Goal: Information Seeking & Learning: Learn about a topic

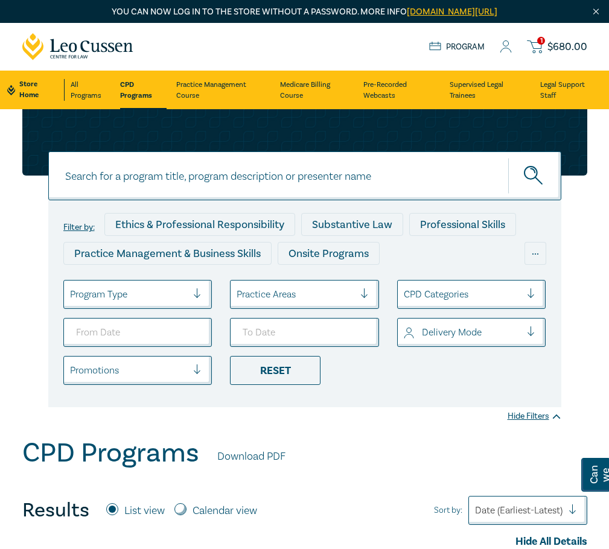
click at [161, 191] on input at bounding box center [304, 175] width 513 height 49
click at [508, 157] on button "submit" at bounding box center [534, 175] width 53 height 37
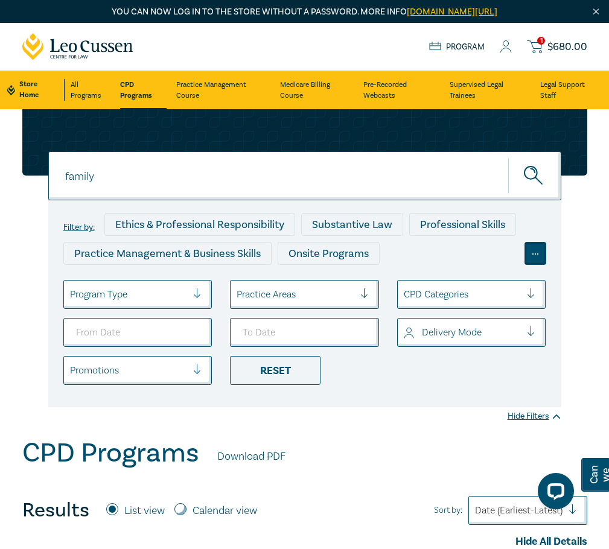
click at [533, 264] on div "..." at bounding box center [535, 253] width 22 height 23
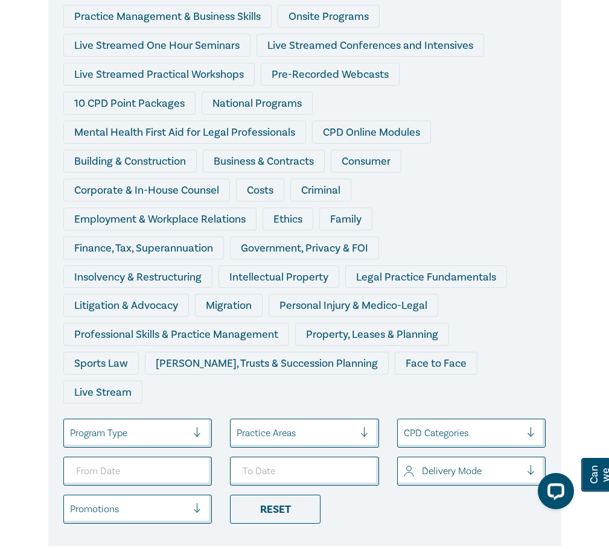
scroll to position [241, 0]
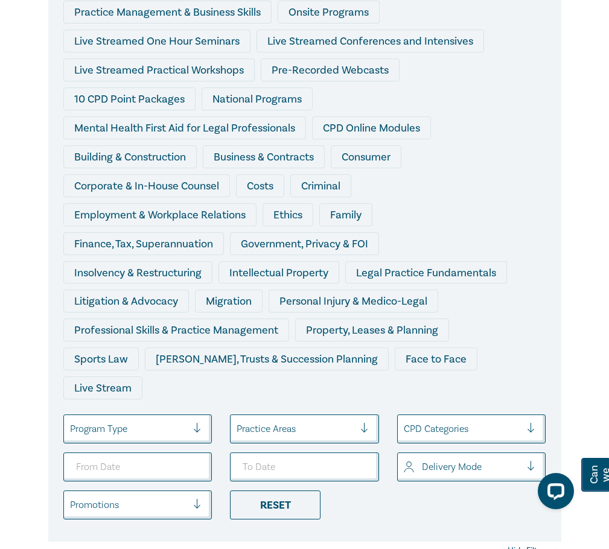
click at [308, 208] on div "Ethics" at bounding box center [287, 214] width 51 height 23
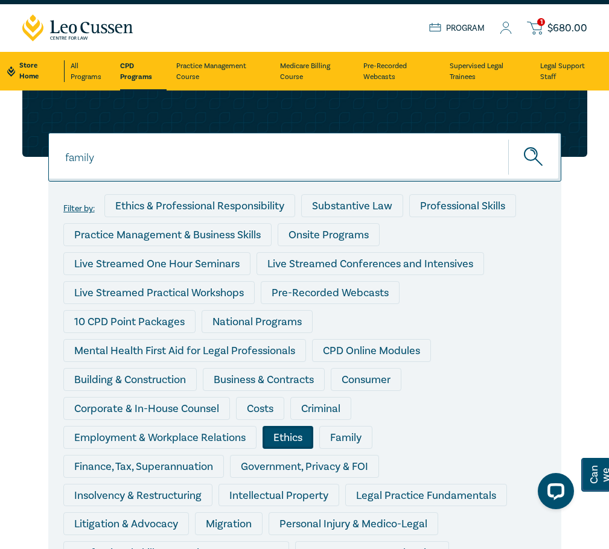
click at [327, 208] on div "Filter by: Ethics & Professional Responsibility Substantive Law Professional Sk…" at bounding box center [304, 411] width 483 height 434
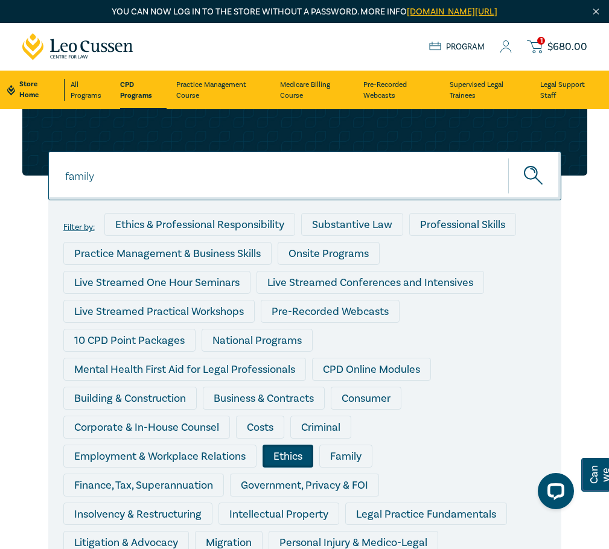
click at [329, 448] on div "Family" at bounding box center [345, 456] width 53 height 23
click at [307, 453] on div "Ethics" at bounding box center [287, 456] width 51 height 23
click at [546, 192] on button "submit" at bounding box center [534, 175] width 53 height 37
click at [544, 182] on icon "submit" at bounding box center [534, 176] width 21 height 21
click at [221, 196] on input "family" at bounding box center [304, 175] width 513 height 49
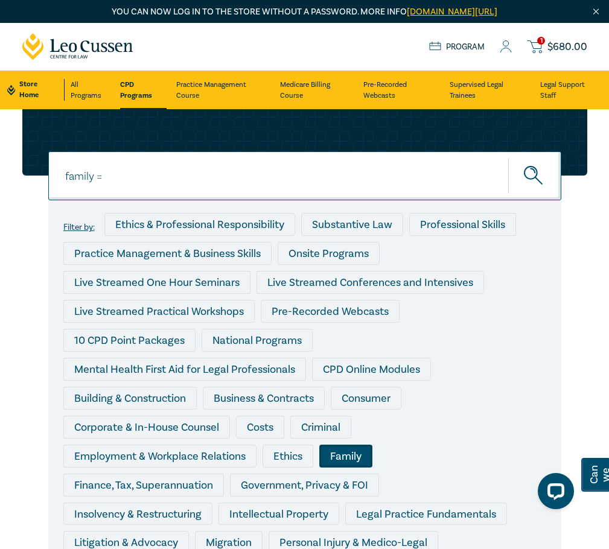
type input "family"
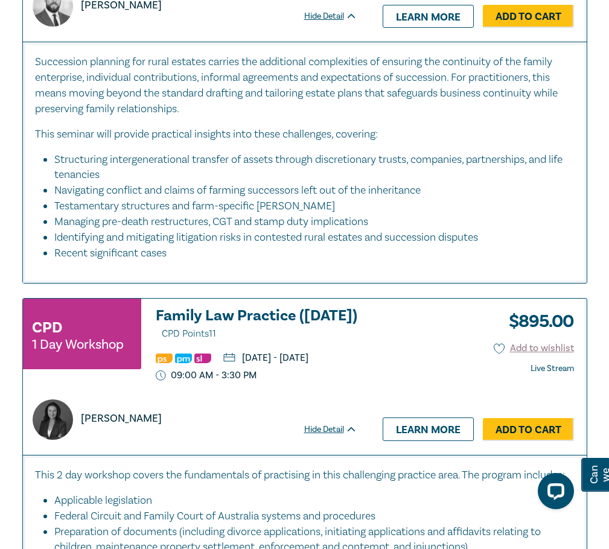
scroll to position [1207, 0]
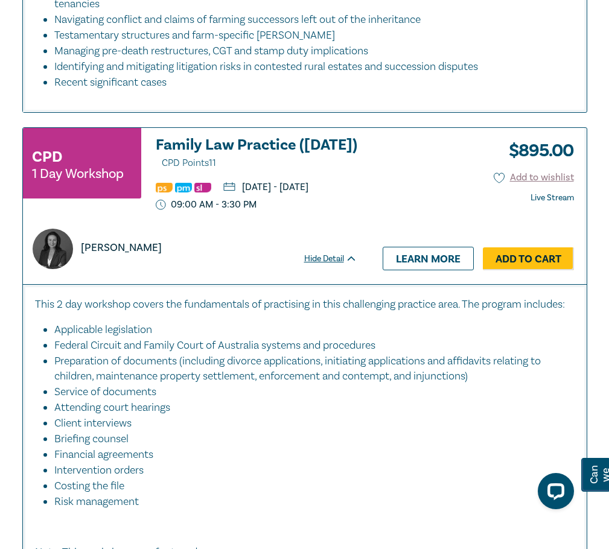
drag, startPoint x: 263, startPoint y: 185, endPoint x: 268, endPoint y: 207, distance: 22.4
click at [268, 207] on ul "[DATE] - [DATE] 09:00 AM - 3:30 PM" at bounding box center [256, 196] width 201 height 29
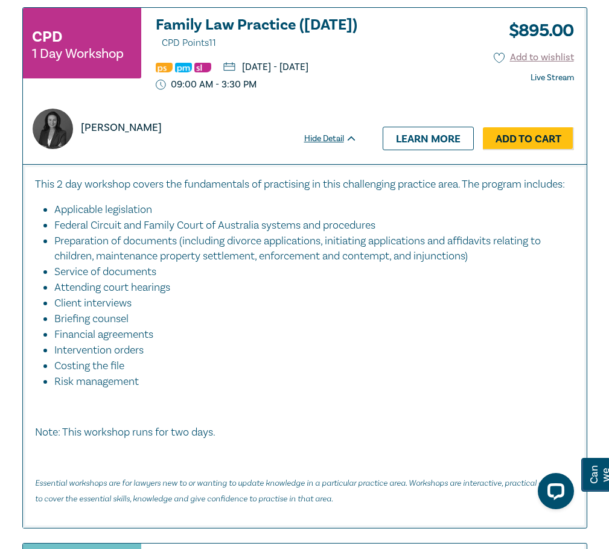
scroll to position [1327, 0]
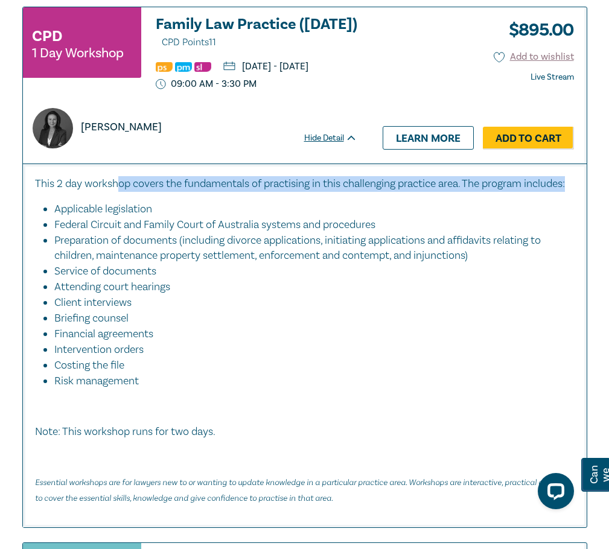
drag, startPoint x: 118, startPoint y: 200, endPoint x: 125, endPoint y: 210, distance: 12.6
click at [125, 192] on p "This 2 day workshop covers the fundamentals of practising in this challenging p…" at bounding box center [304, 184] width 539 height 16
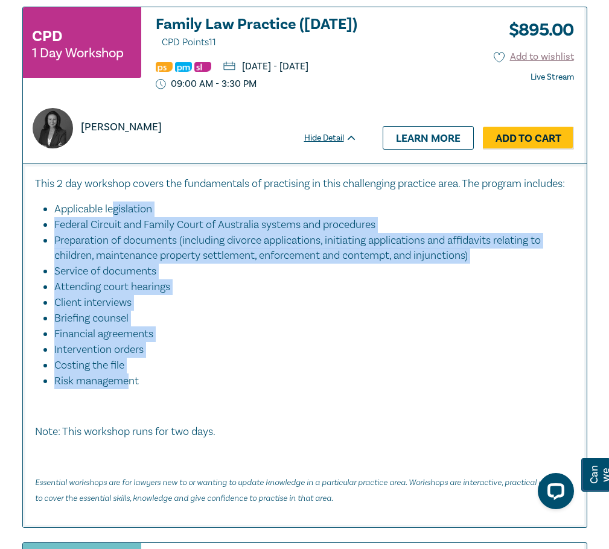
drag, startPoint x: 113, startPoint y: 239, endPoint x: 127, endPoint y: 402, distance: 163.5
click at [127, 389] on ul "Applicable legislation Federal Circuit and Family Court of Australia systems an…" at bounding box center [304, 295] width 539 height 188
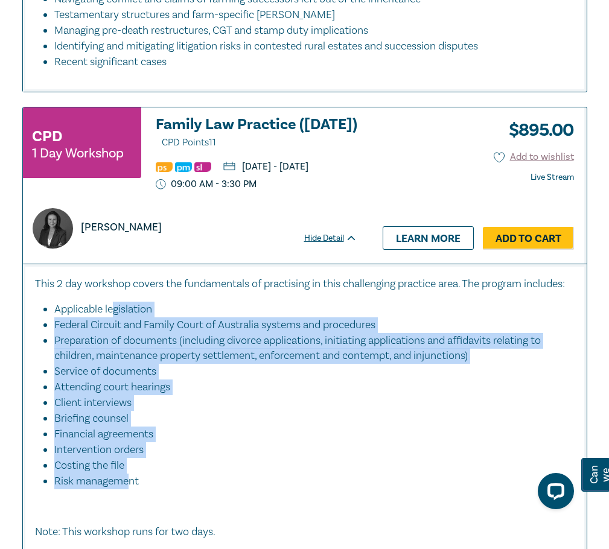
scroll to position [1267, 0]
